Goal: Transaction & Acquisition: Purchase product/service

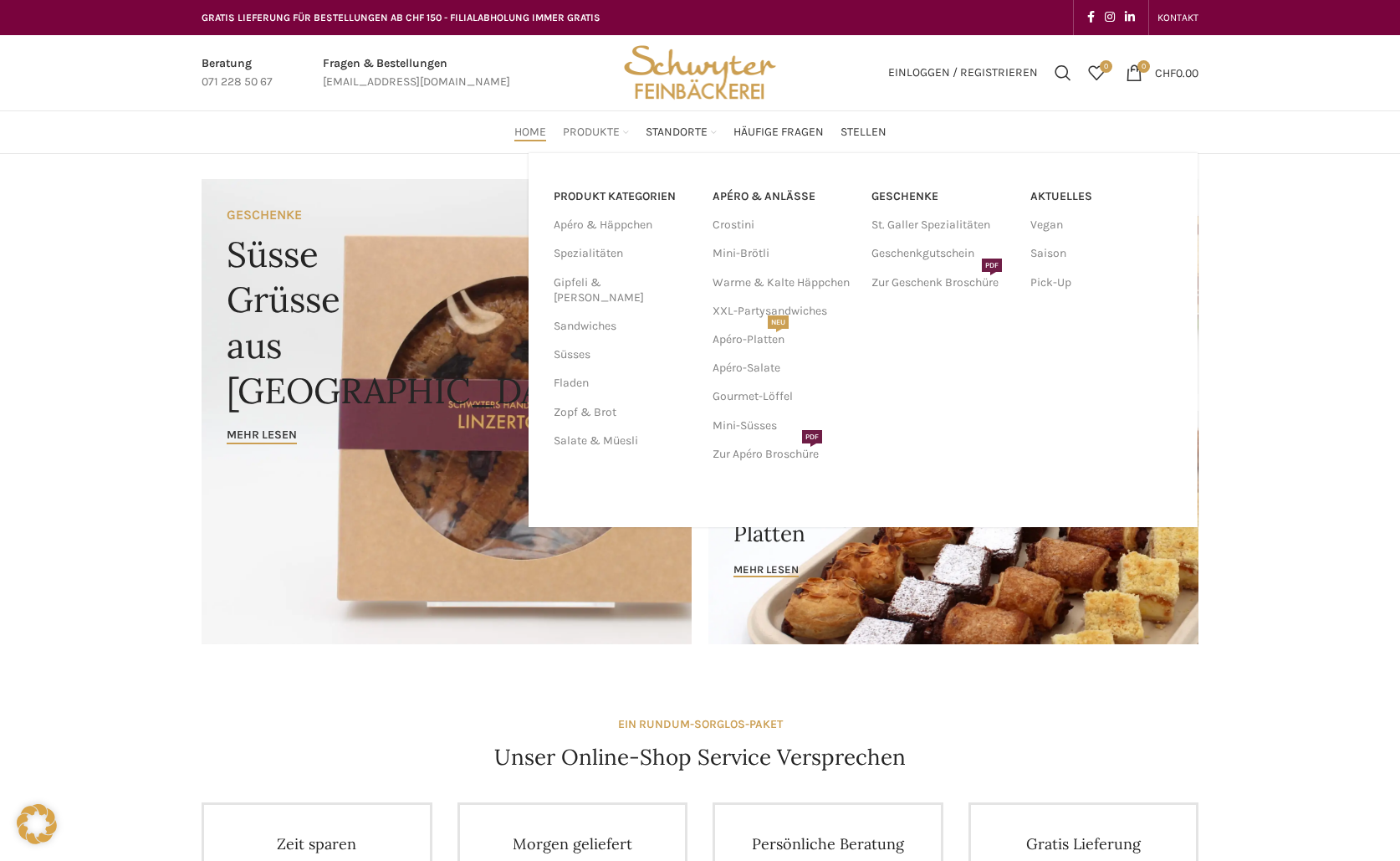
click at [572, 131] on span "Produkte" at bounding box center [591, 133] width 57 height 16
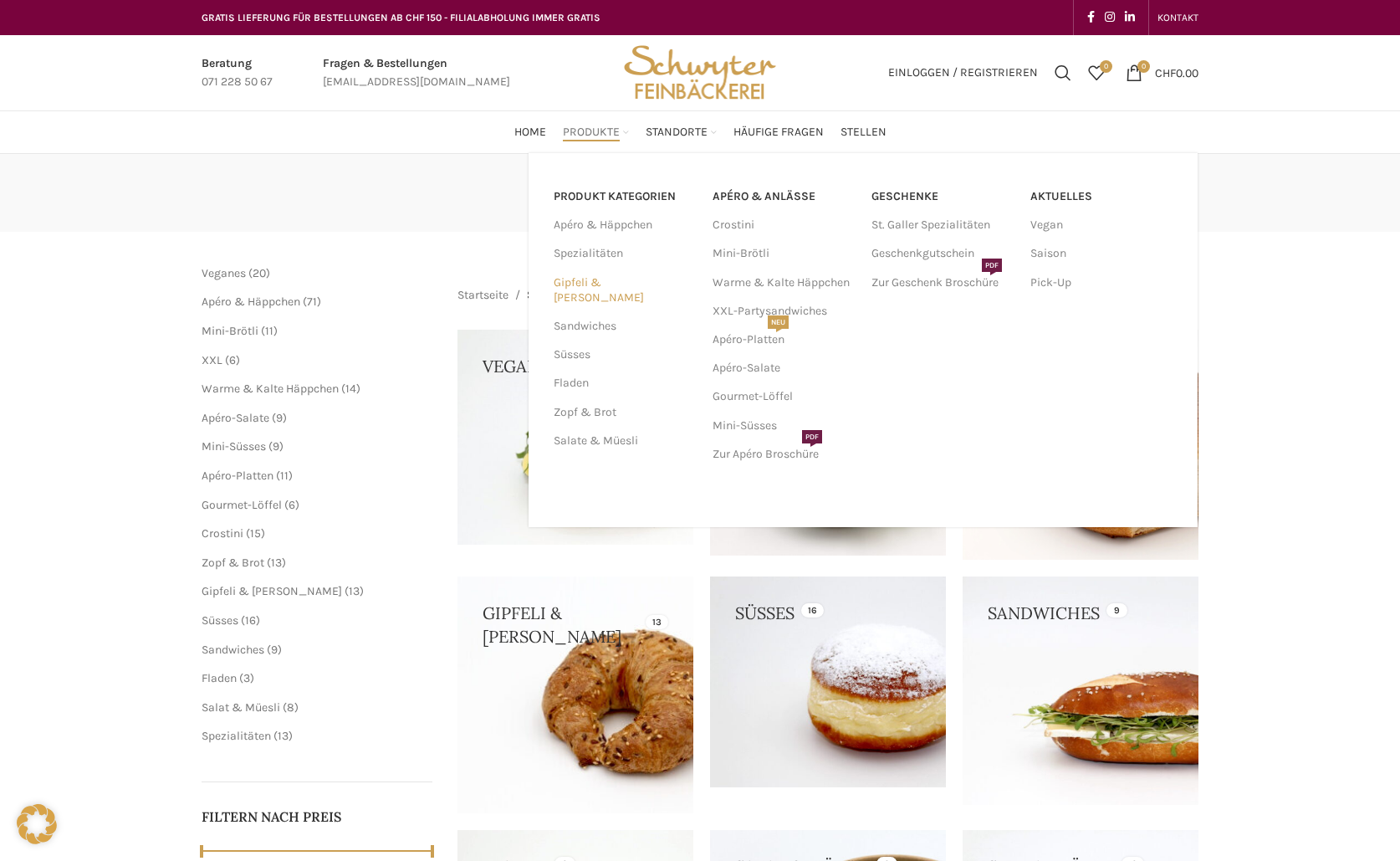
click at [626, 288] on link "Gipfeli & [PERSON_NAME]" at bounding box center [623, 289] width 139 height 43
